Goal: Find specific page/section: Find specific page/section

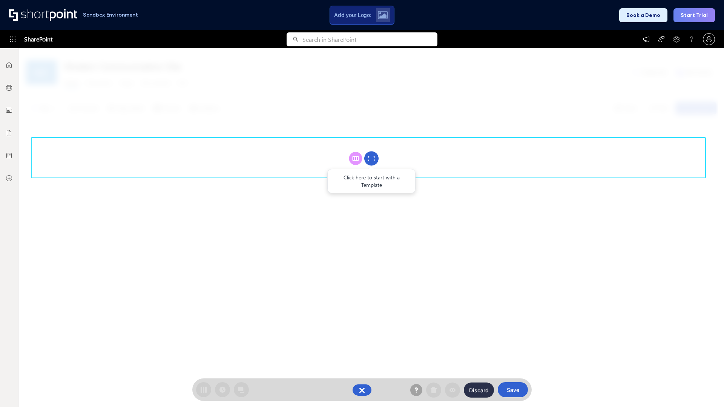
click at [371, 158] on circle at bounding box center [371, 159] width 14 height 14
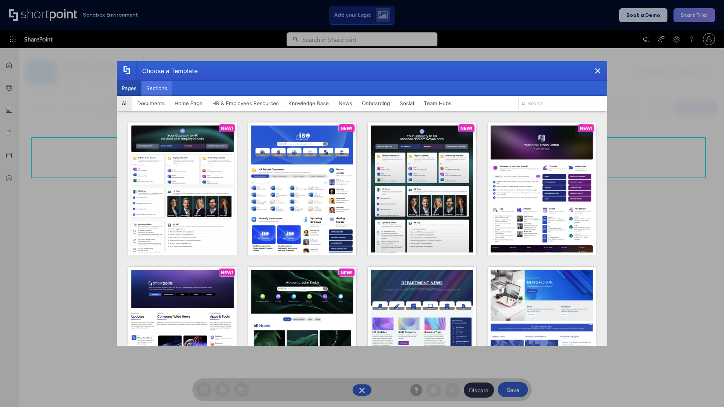
click at [156, 88] on button "Sections" at bounding box center [156, 88] width 31 height 15
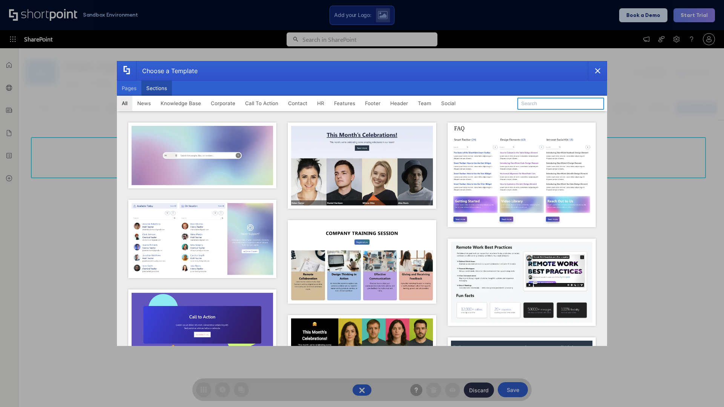
type input "Employee Spotlight 1"
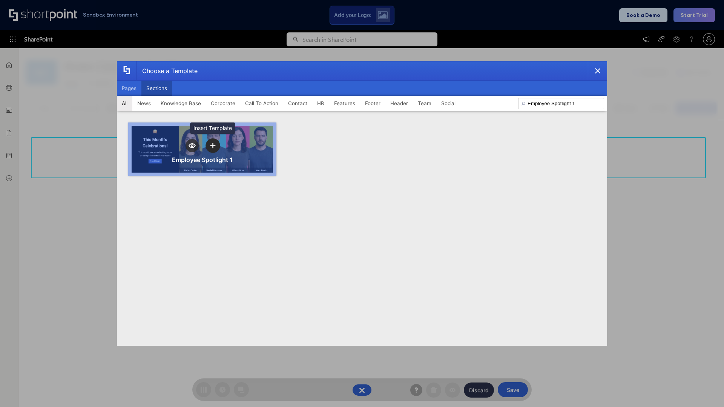
click at [213, 145] on icon "template selector" at bounding box center [212, 145] width 5 height 5
